Goal: Information Seeking & Learning: Learn about a topic

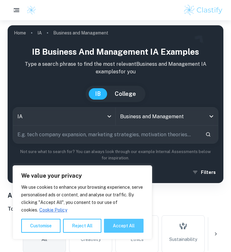
click at [140, 225] on button "Accept All" at bounding box center [124, 226] width 40 height 14
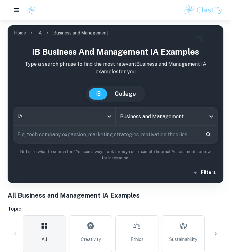
checkbox input "true"
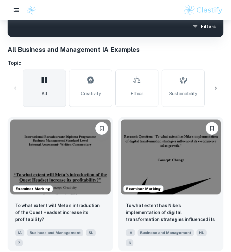
scroll to position [159, 0]
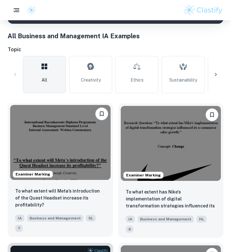
click at [58, 158] on img at bounding box center [60, 142] width 100 height 75
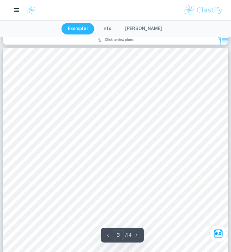
scroll to position [710, 0]
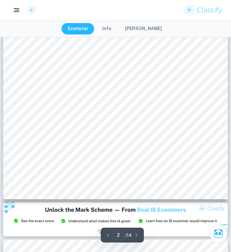
type input "1"
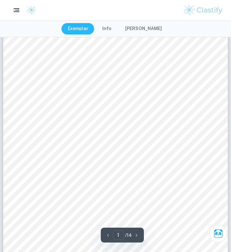
scroll to position [0, 0]
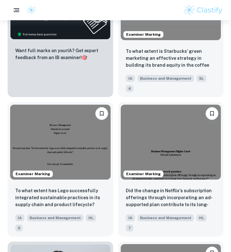
scroll to position [447, 0]
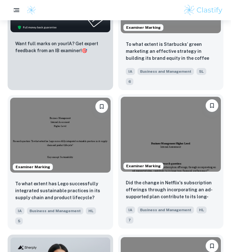
click at [165, 128] on img at bounding box center [171, 134] width 100 height 75
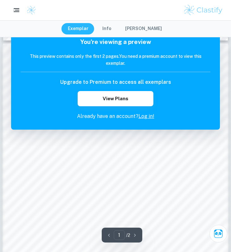
scroll to position [343, 0]
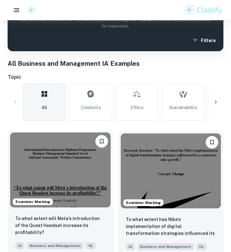
scroll to position [133, 0]
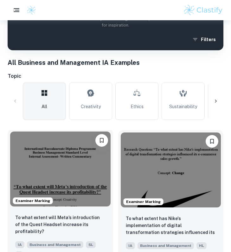
click at [50, 178] on img at bounding box center [60, 169] width 100 height 75
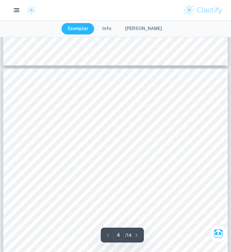
scroll to position [1009, 0]
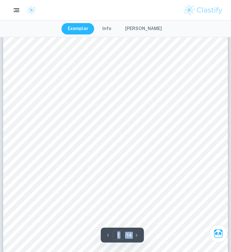
scroll to position [48, 0]
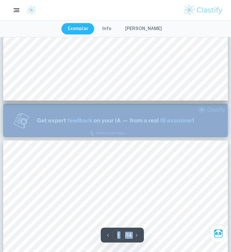
type input "2"
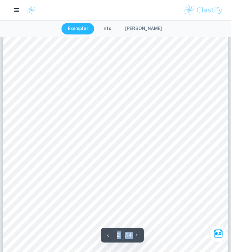
scroll to position [412, 0]
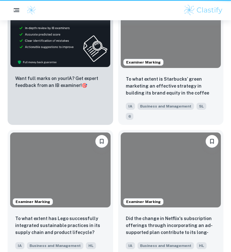
scroll to position [133, 0]
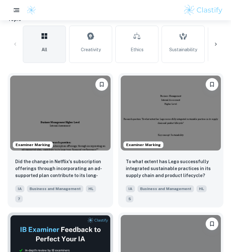
scroll to position [207, 0]
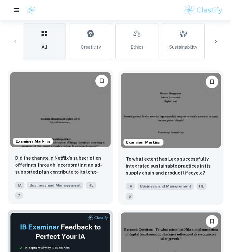
click at [76, 121] on img at bounding box center [60, 109] width 100 height 75
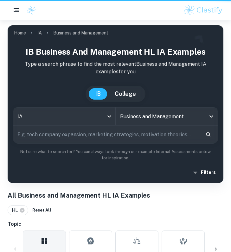
scroll to position [207, 0]
